Goal: Transaction & Acquisition: Purchase product/service

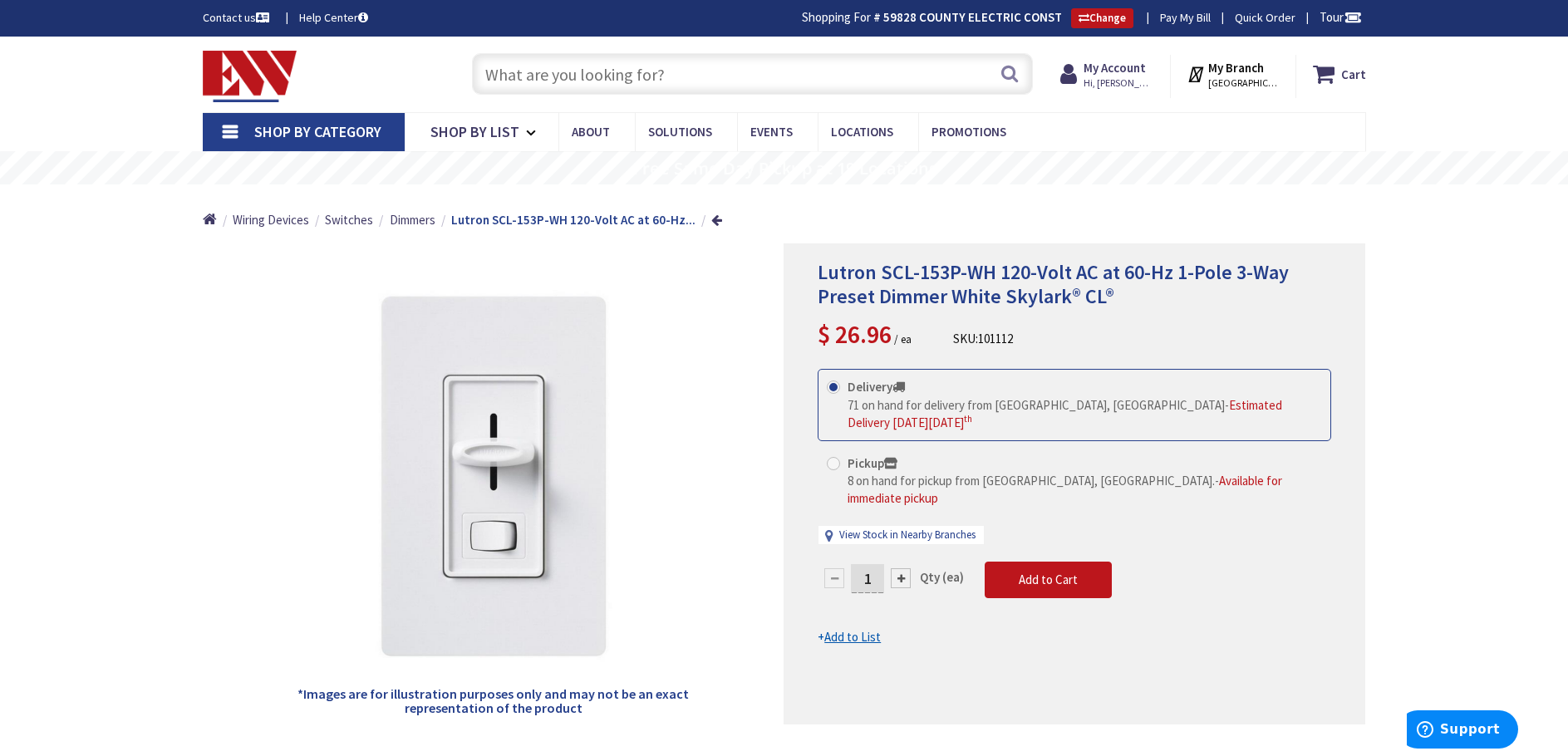
click at [594, 82] on input "text" at bounding box center [753, 73] width 561 height 41
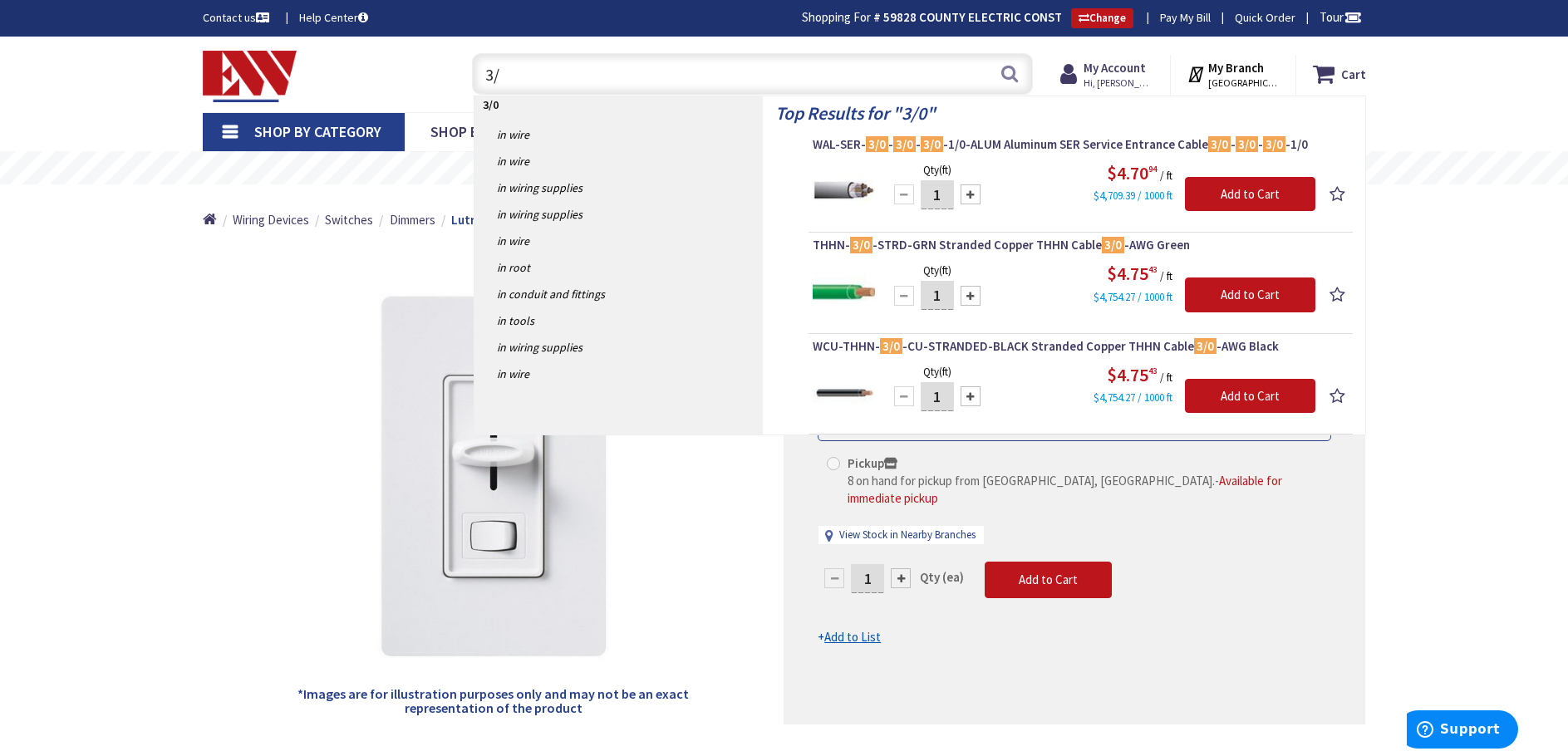
type input "3"
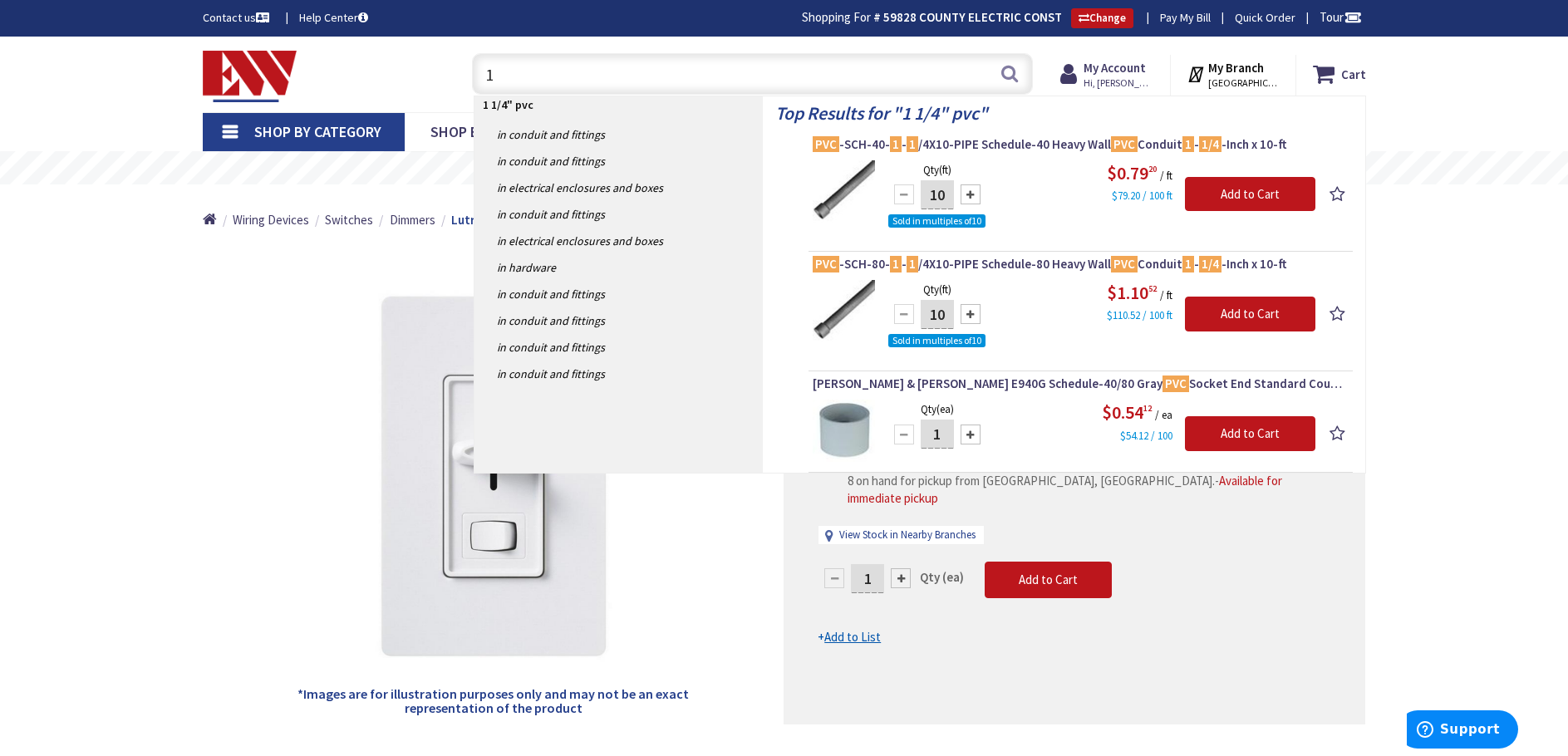
type input "1"
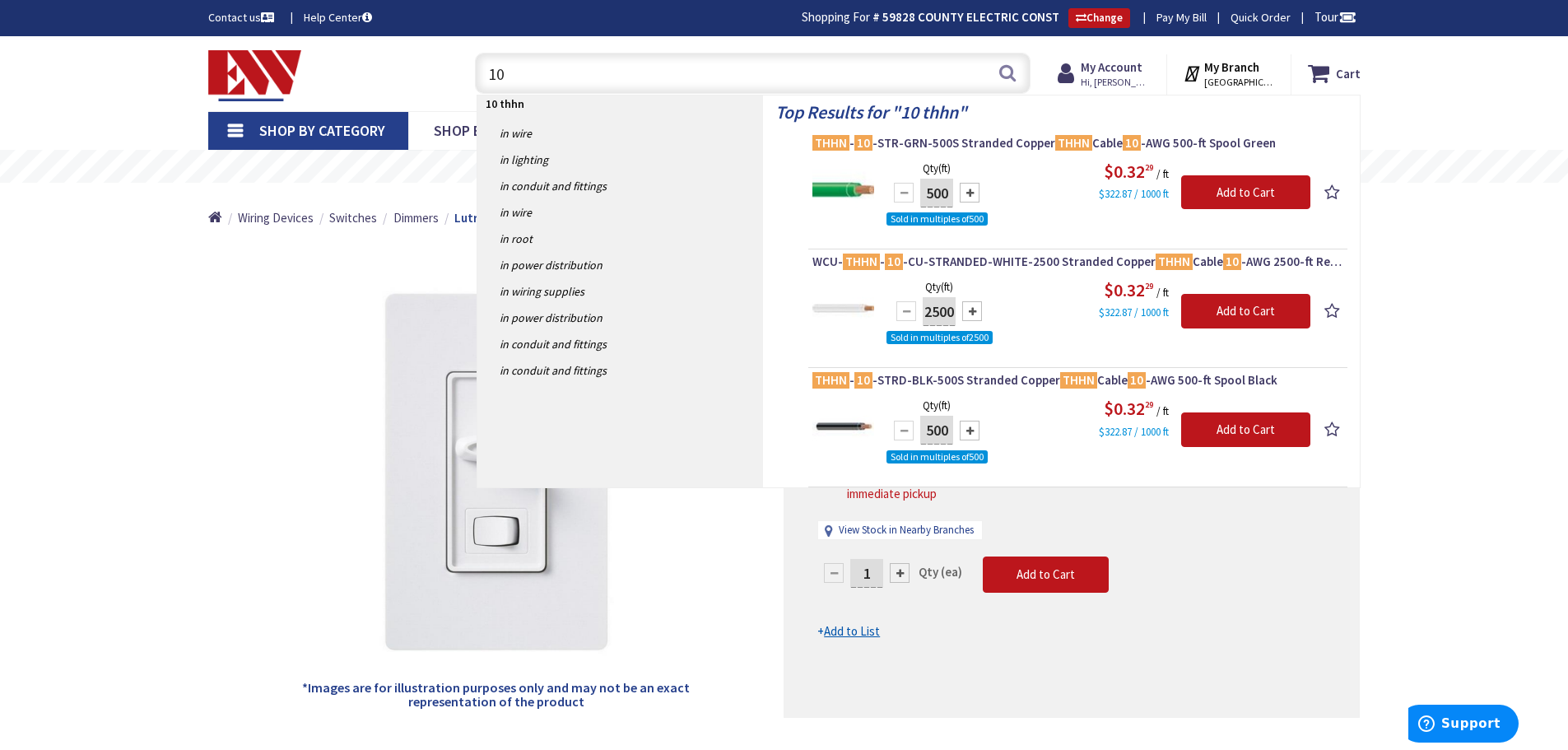
type input "1"
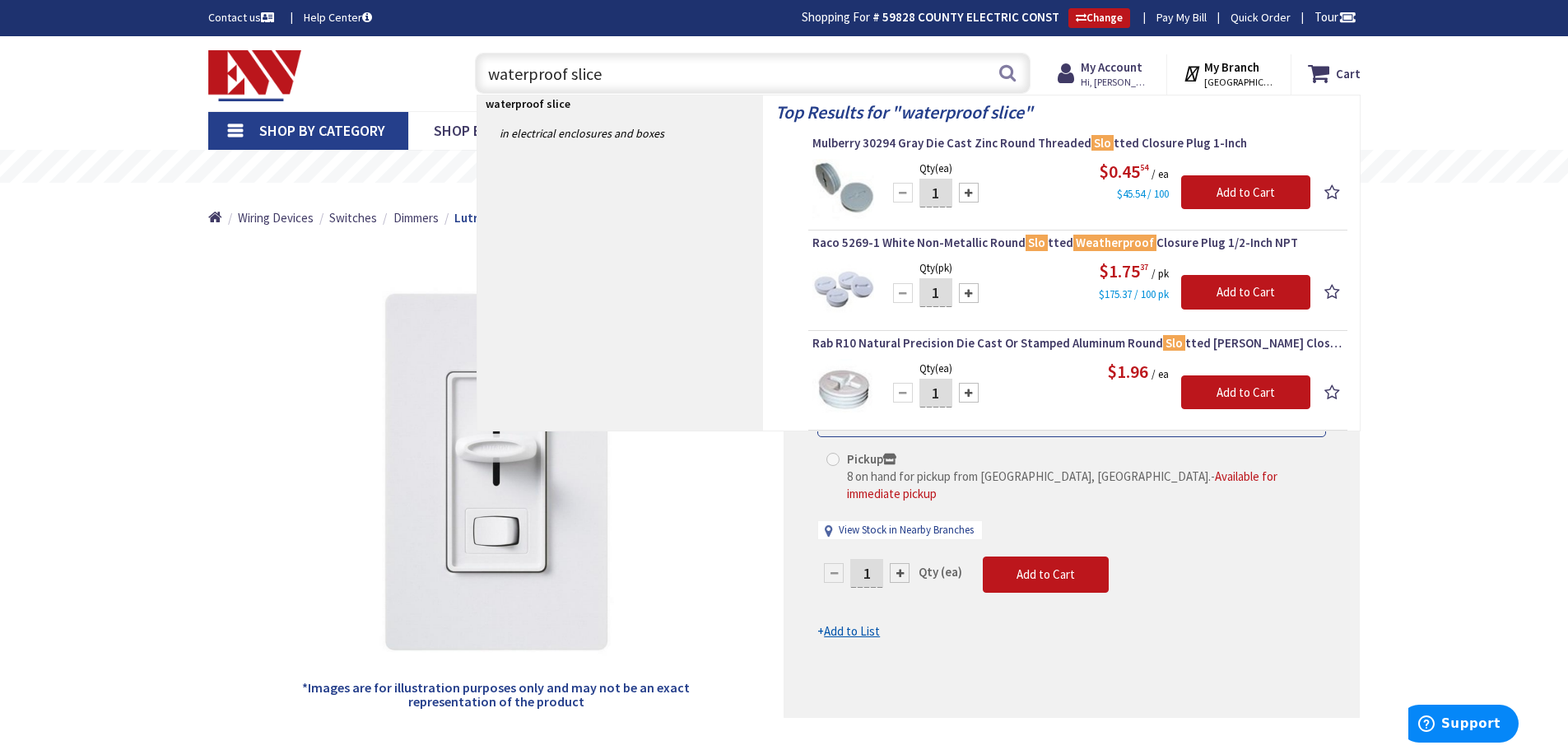
type input "waterproof slices"
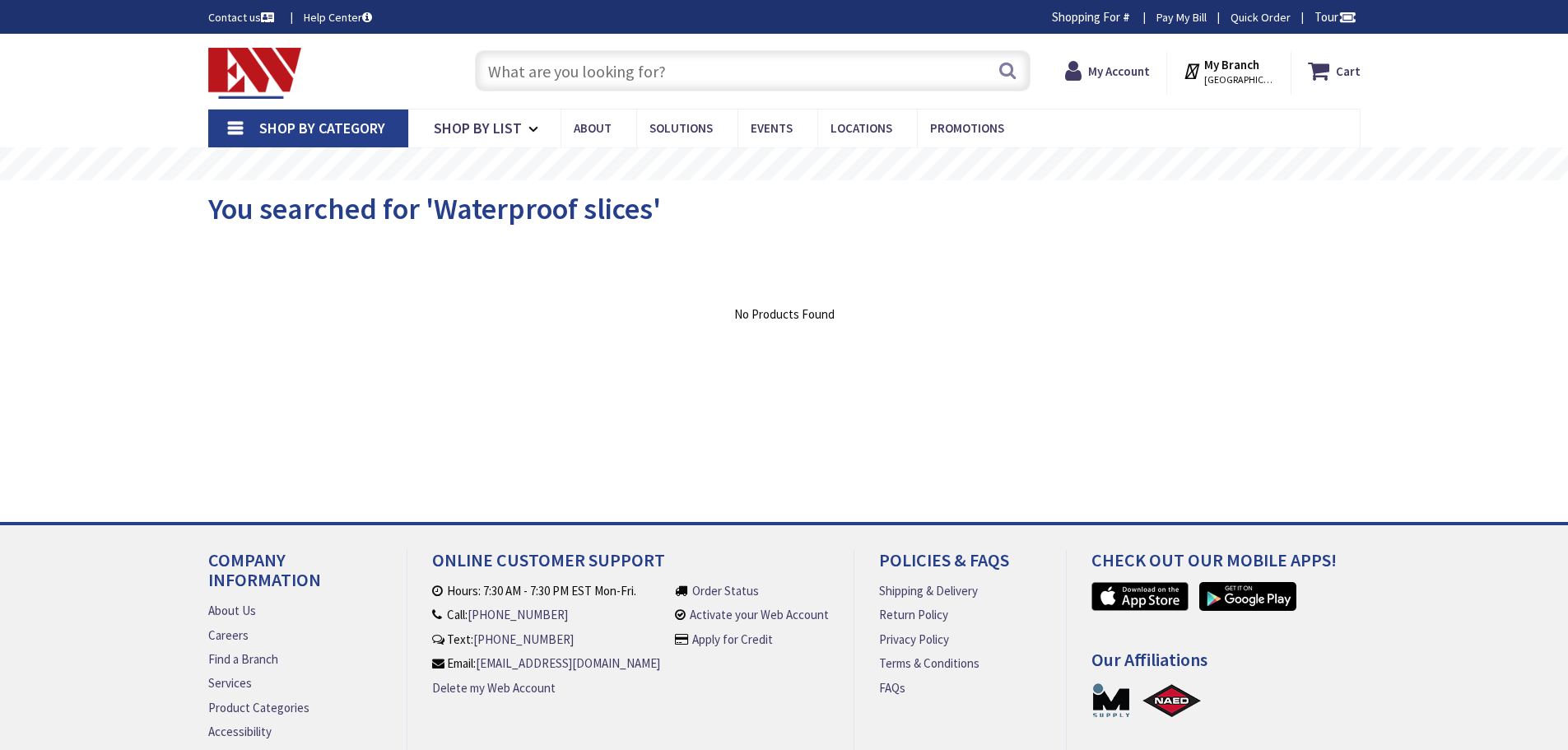
type input "[STREET_ADDRESS]"
click at [575, 71] on input "text" at bounding box center [753, 71] width 556 height 41
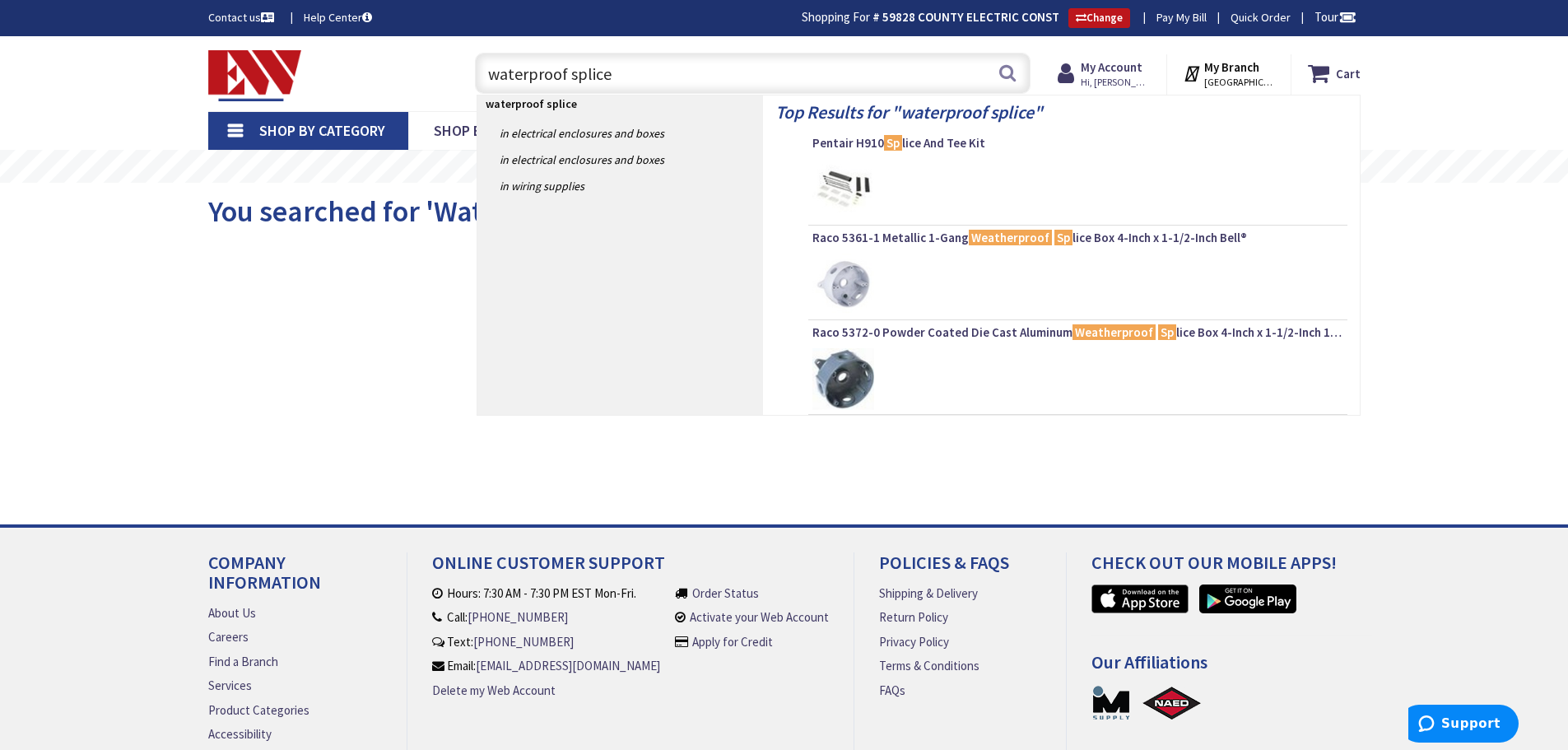
type input "waterproof splices"
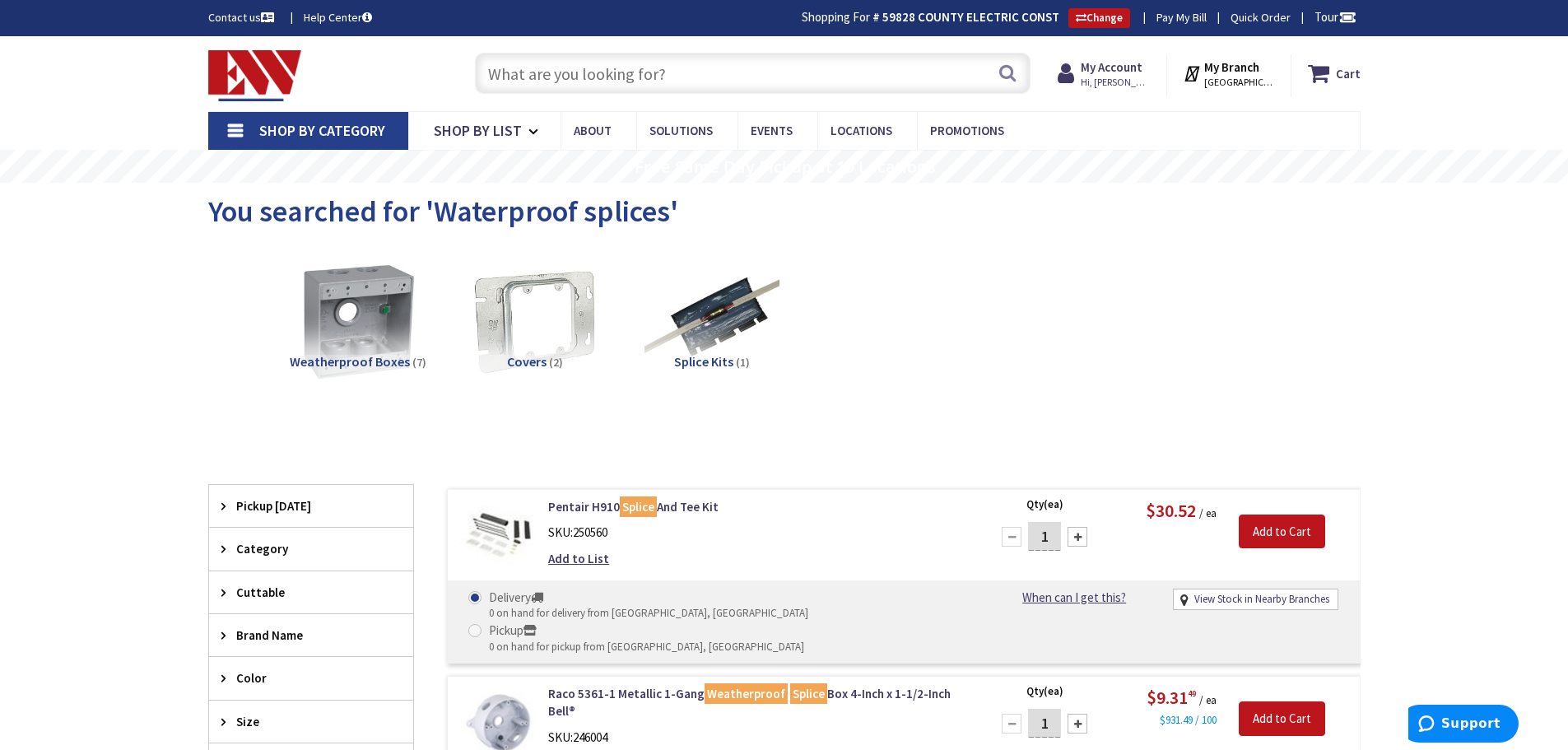
click at [528, 70] on input "text" at bounding box center [753, 73] width 556 height 41
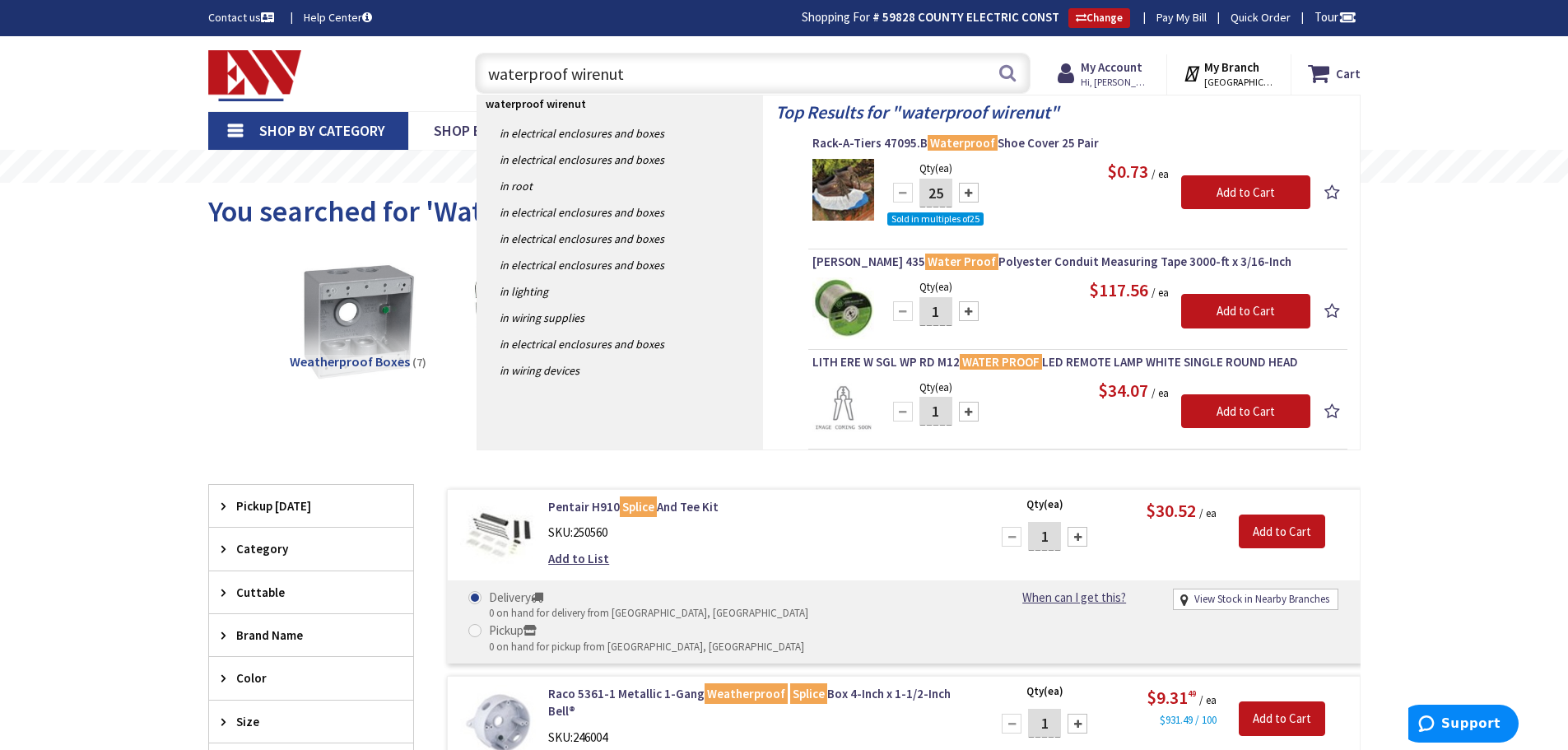
type input "waterproof wirenuts"
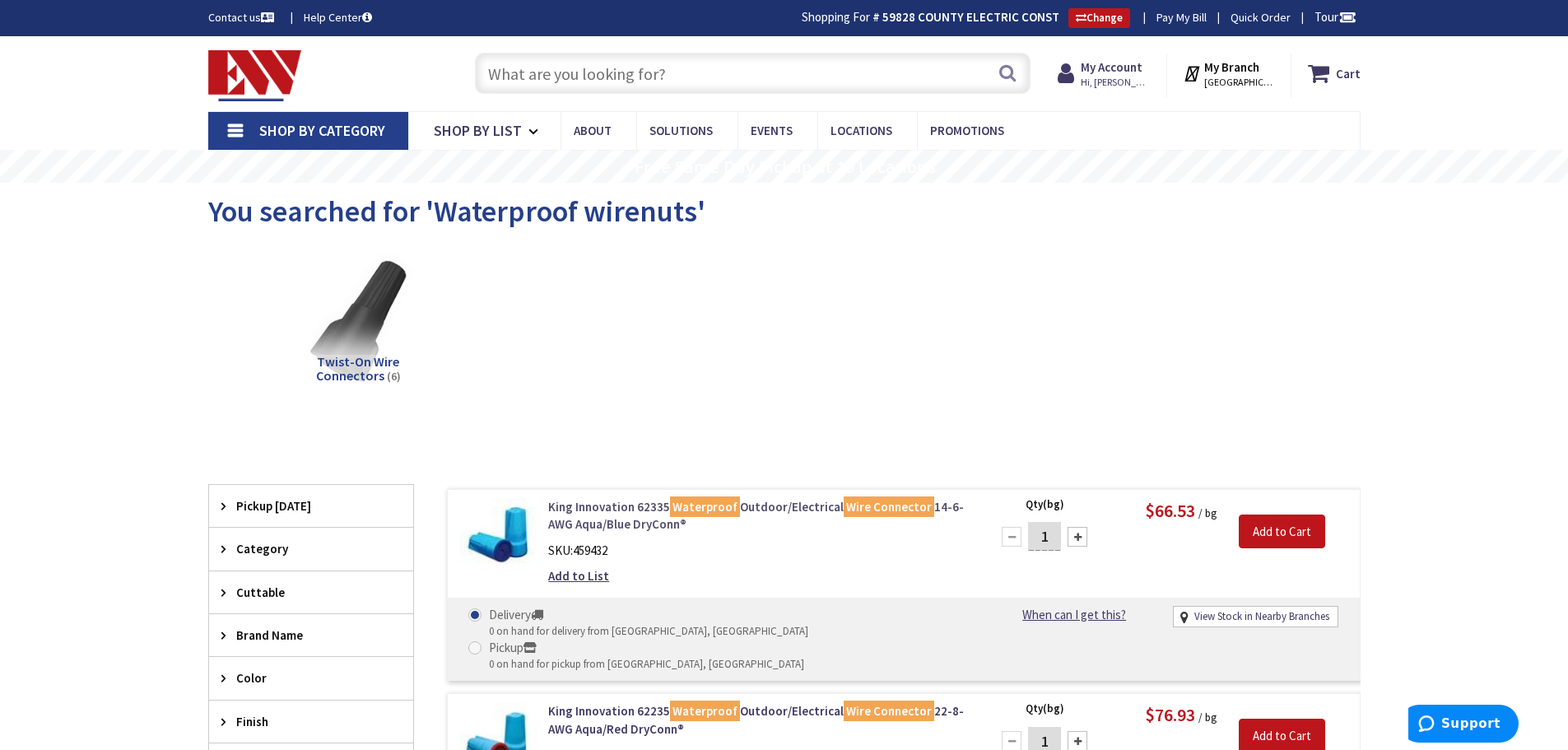
click at [623, 516] on link "King Innovation 62335 Waterproof Outdoor/Electrical Wire Connector 14-6-AWG Aqu…" at bounding box center [757, 516] width 418 height 36
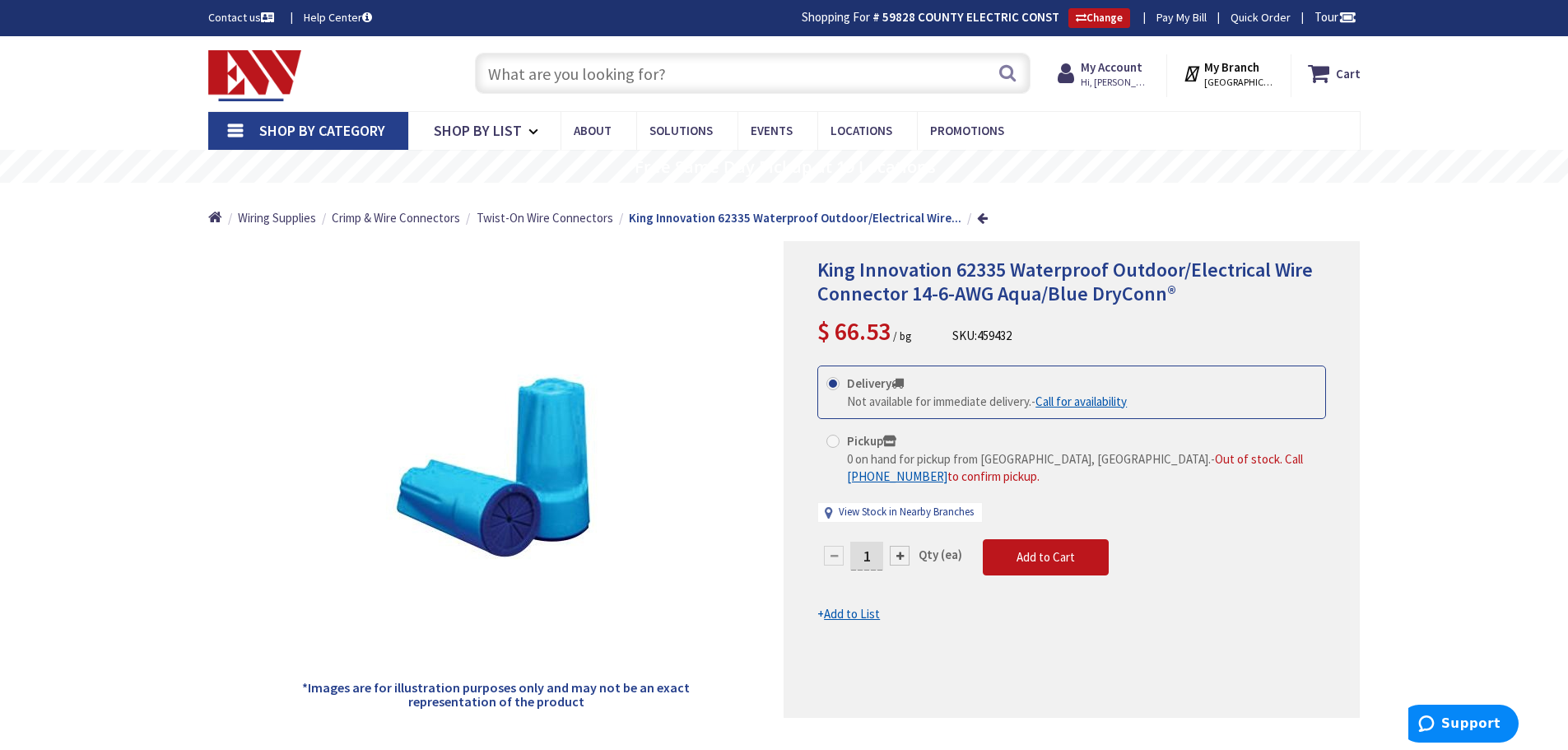
click at [523, 77] on input "text" at bounding box center [753, 73] width 556 height 41
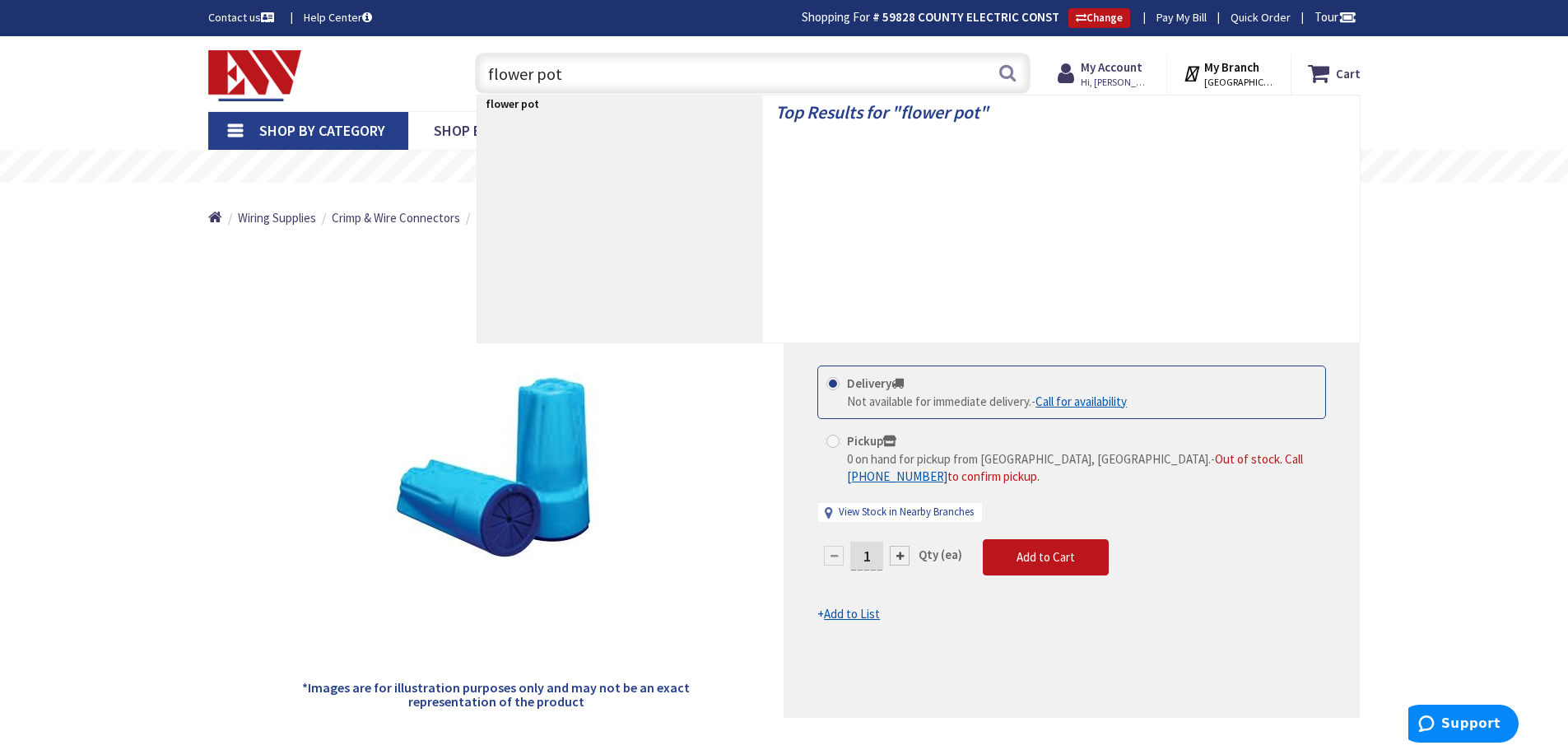
type input "flower pots"
